Goal: Check status: Check status

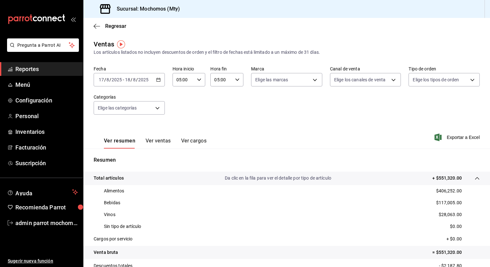
click at [156, 82] on icon "button" at bounding box center [158, 80] width 4 height 4
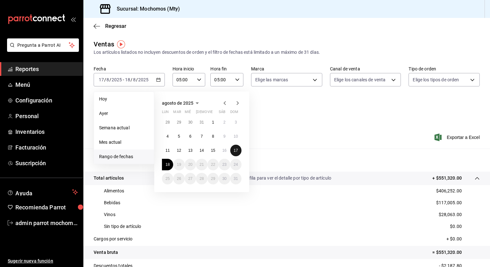
click at [235, 150] on abbr "17" at bounding box center [236, 150] width 4 height 4
click at [168, 164] on abbr "18" at bounding box center [167, 164] width 4 height 4
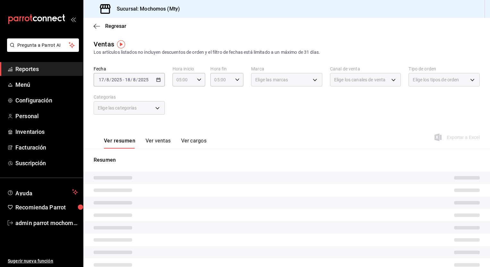
click at [168, 164] on div "Resumen" at bounding box center [286, 223] width 406 height 135
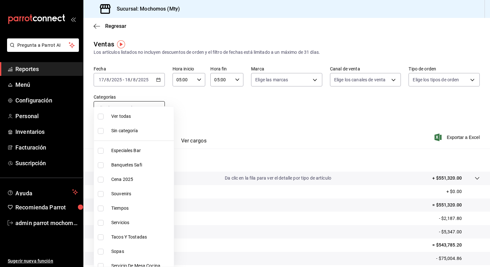
click at [158, 104] on body "Pregunta a Parrot AI Reportes Menú Configuración Personal Inventarios Facturaci…" at bounding box center [245, 133] width 490 height 267
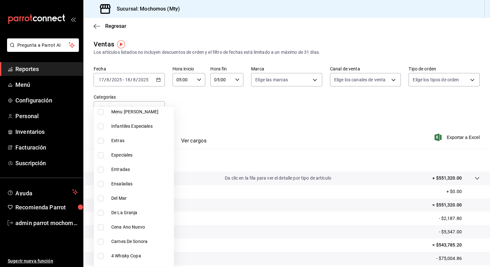
scroll to position [317, 0]
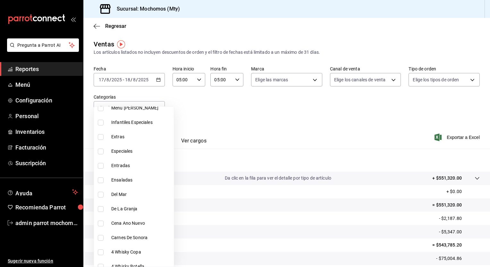
click at [127, 169] on span "Entradas" at bounding box center [141, 165] width 60 height 7
type input "8629d2f8-83e4-4a16-987f-a4d69394a062"
checkbox input "true"
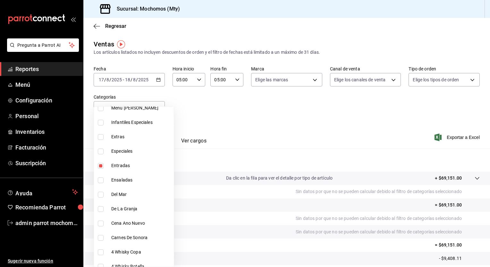
click at [251, 115] on div at bounding box center [245, 133] width 490 height 267
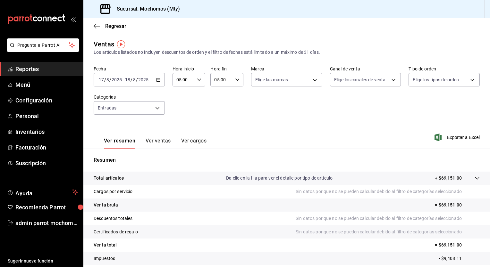
click at [161, 142] on button "Ver ventas" at bounding box center [157, 143] width 25 height 11
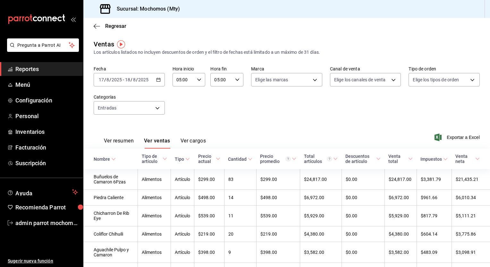
click at [158, 81] on \(Stroke\) "button" at bounding box center [158, 80] width 4 height 4
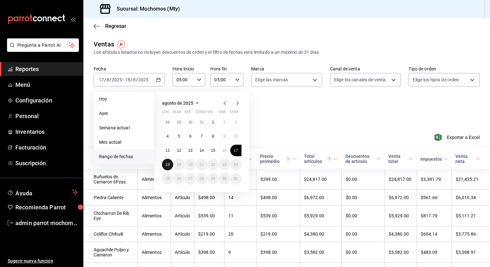
click at [169, 164] on abbr "18" at bounding box center [167, 164] width 4 height 4
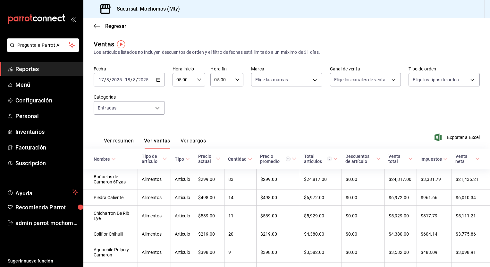
click at [296, 129] on div "Ver resumen Ver ventas Ver cargos Exportar a Excel" at bounding box center [286, 135] width 406 height 26
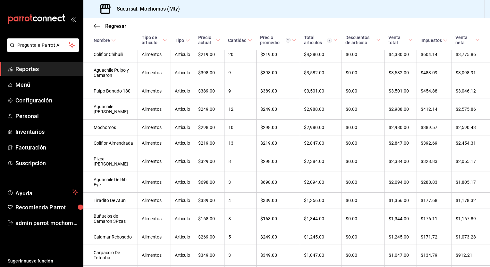
scroll to position [191, 0]
